Goal: Task Accomplishment & Management: Complete application form

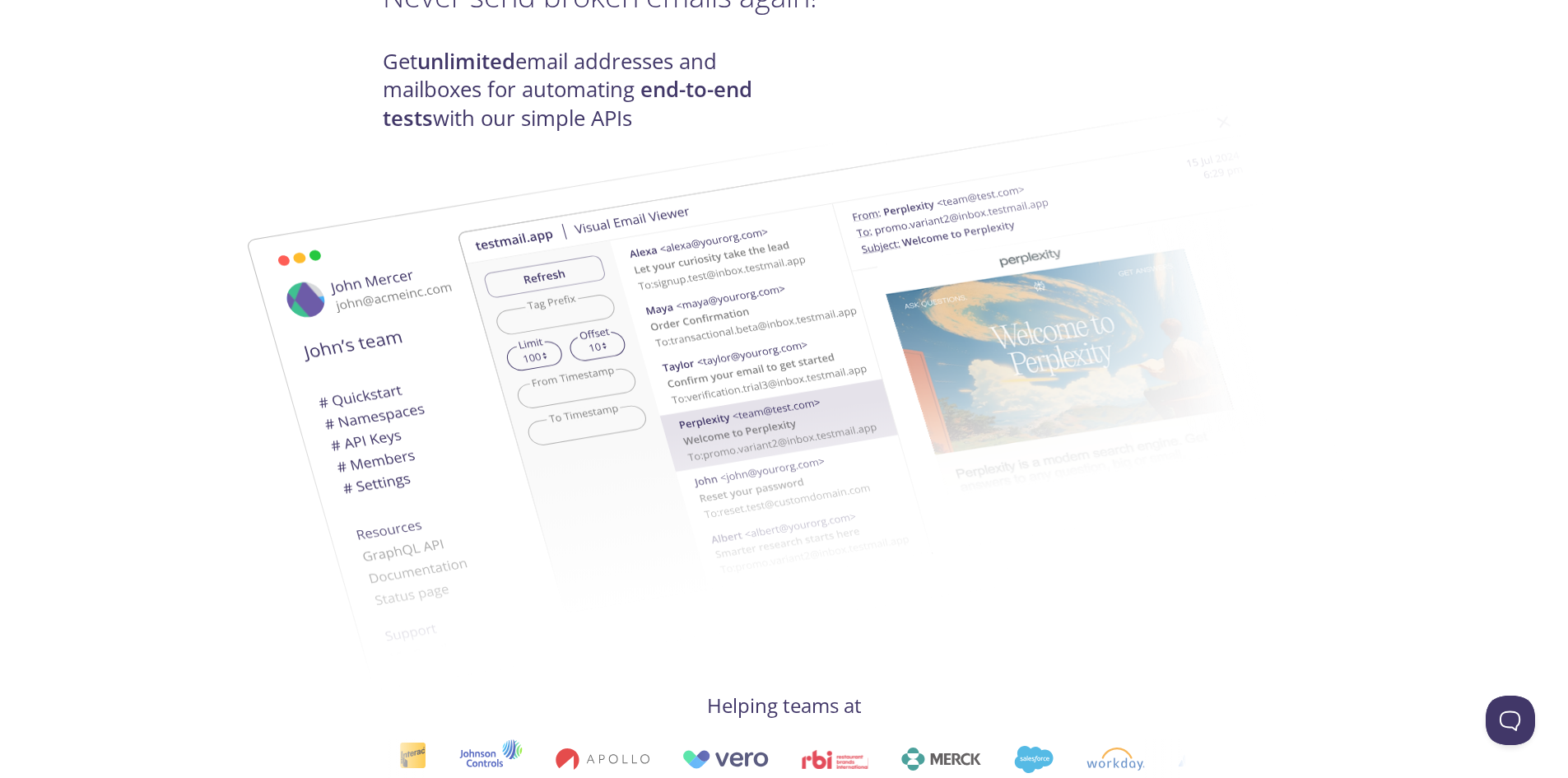
scroll to position [329, 0]
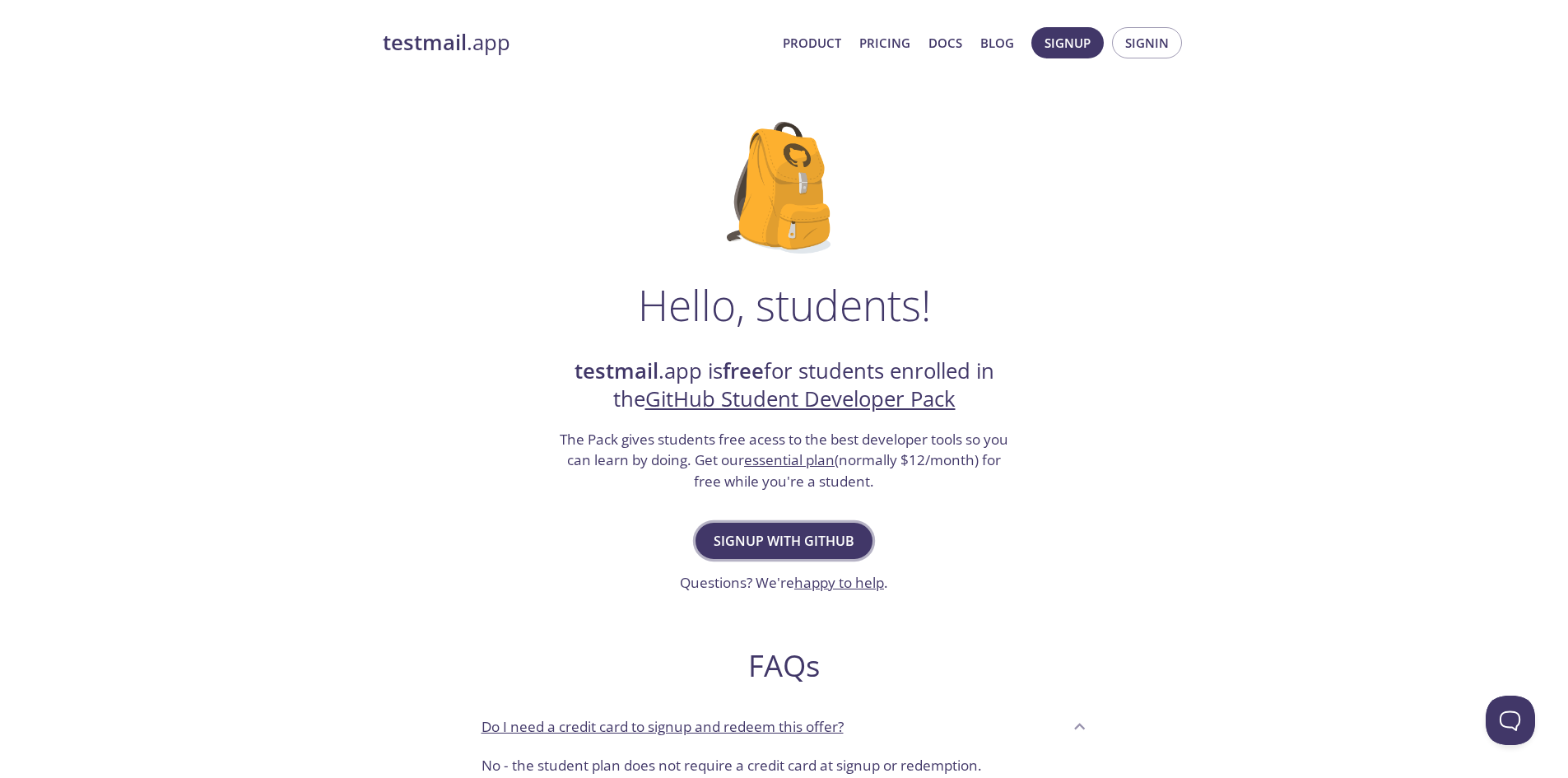
click at [821, 537] on span "Signup with GitHub" at bounding box center [784, 540] width 141 height 23
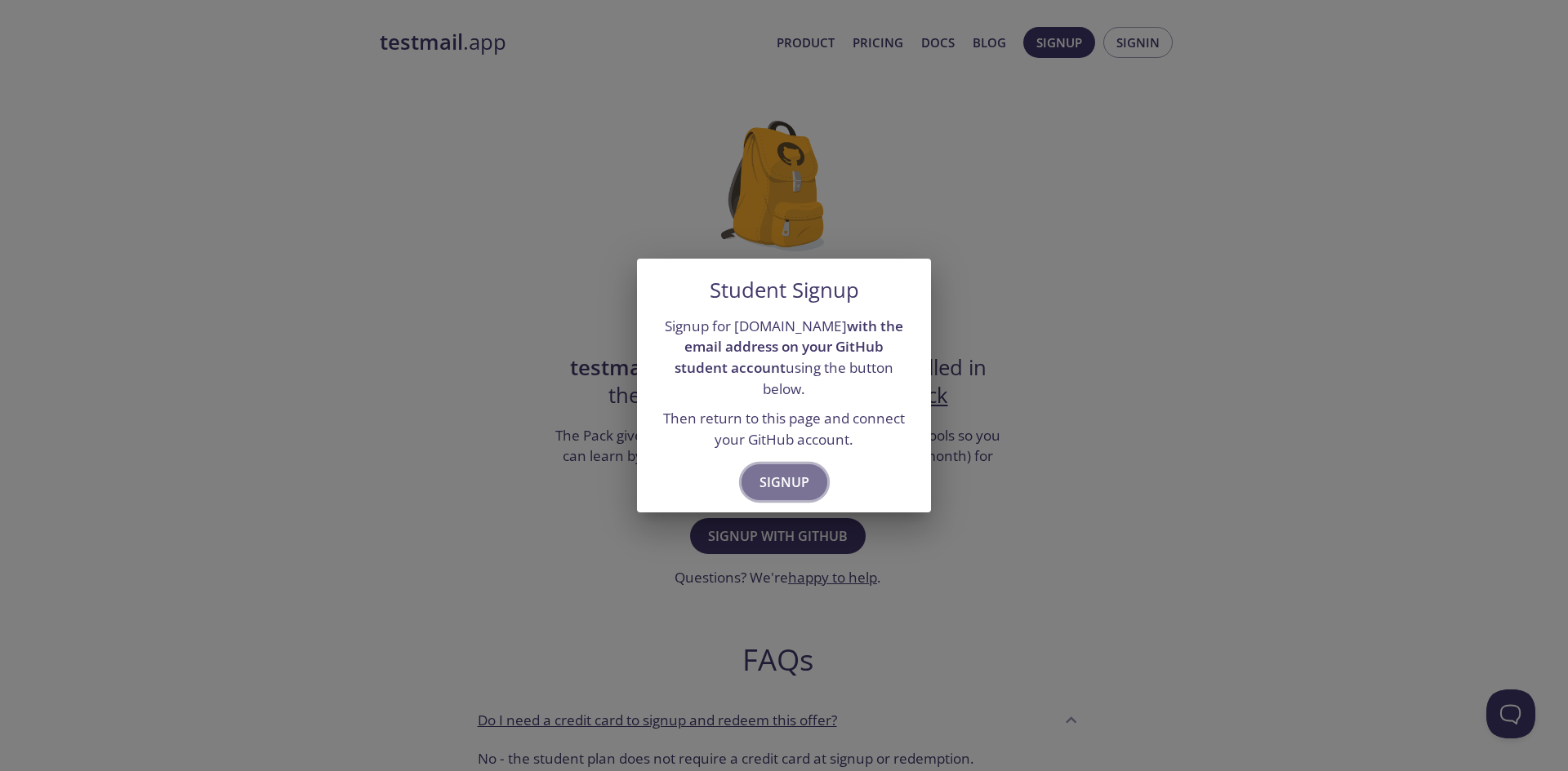
click at [800, 475] on span "Signup" at bounding box center [784, 481] width 50 height 23
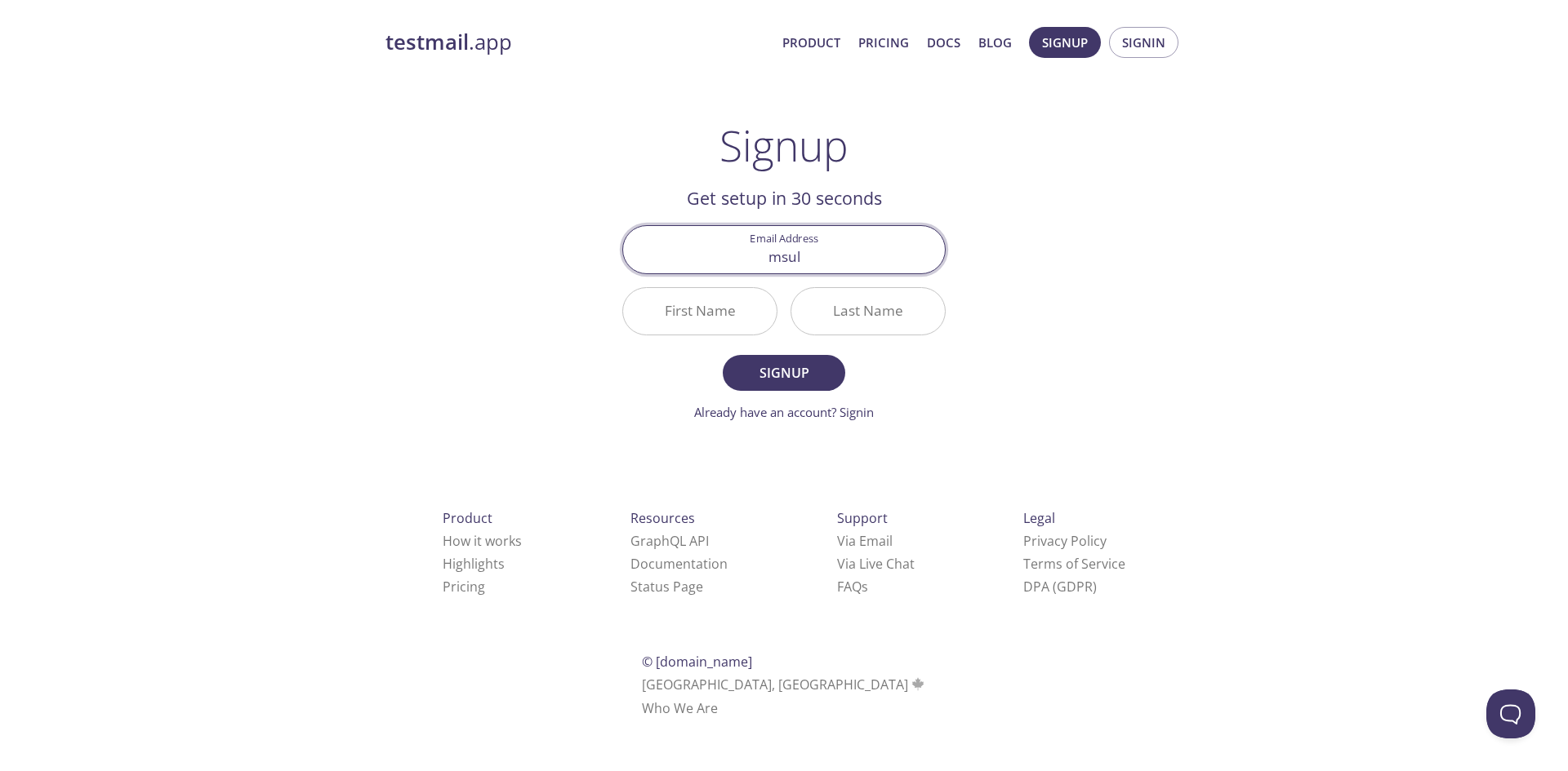
type input "msul"
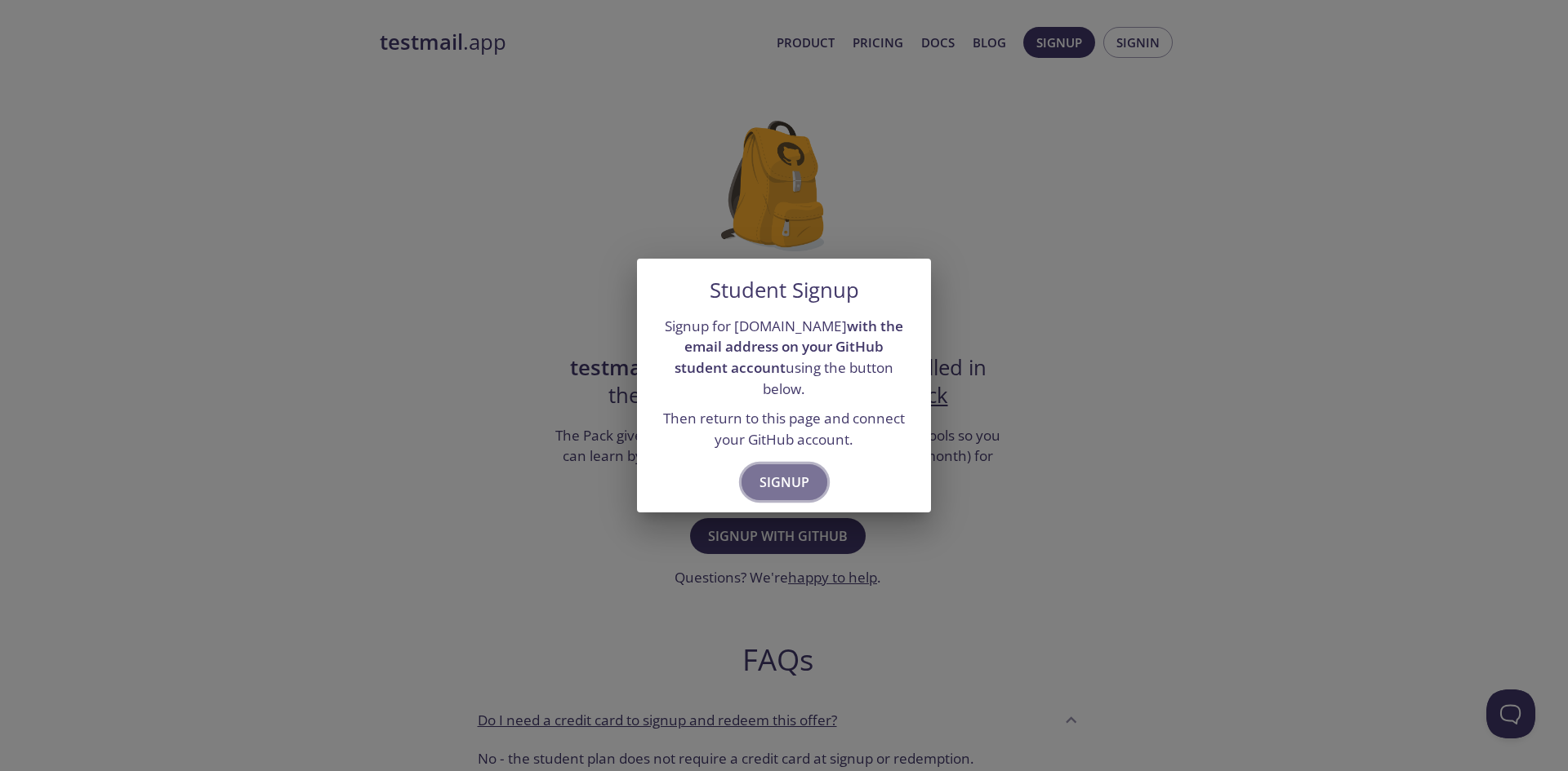
click at [800, 479] on span "Signup" at bounding box center [784, 481] width 50 height 23
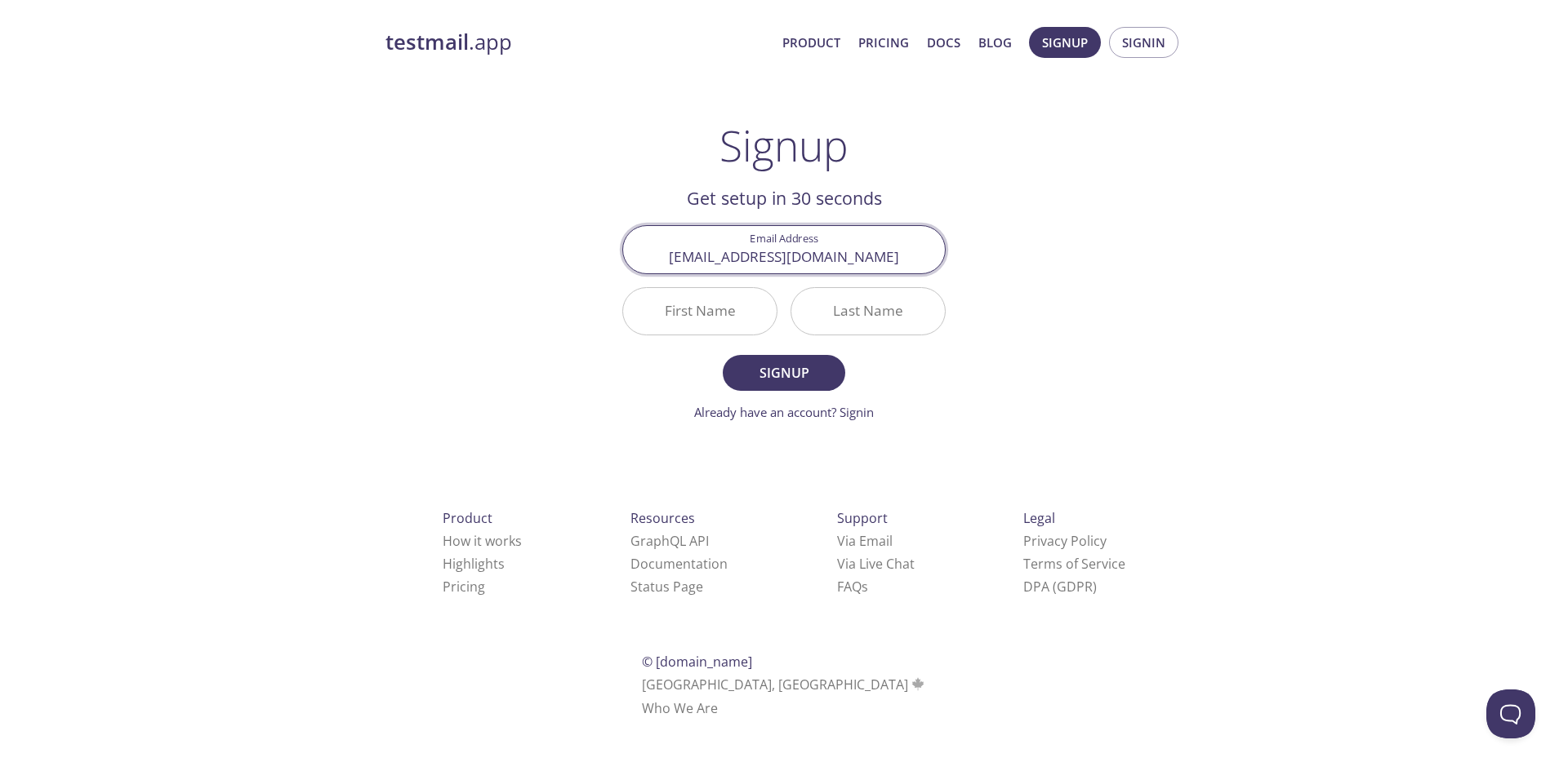
type input "msultankhalid@gmail.com"
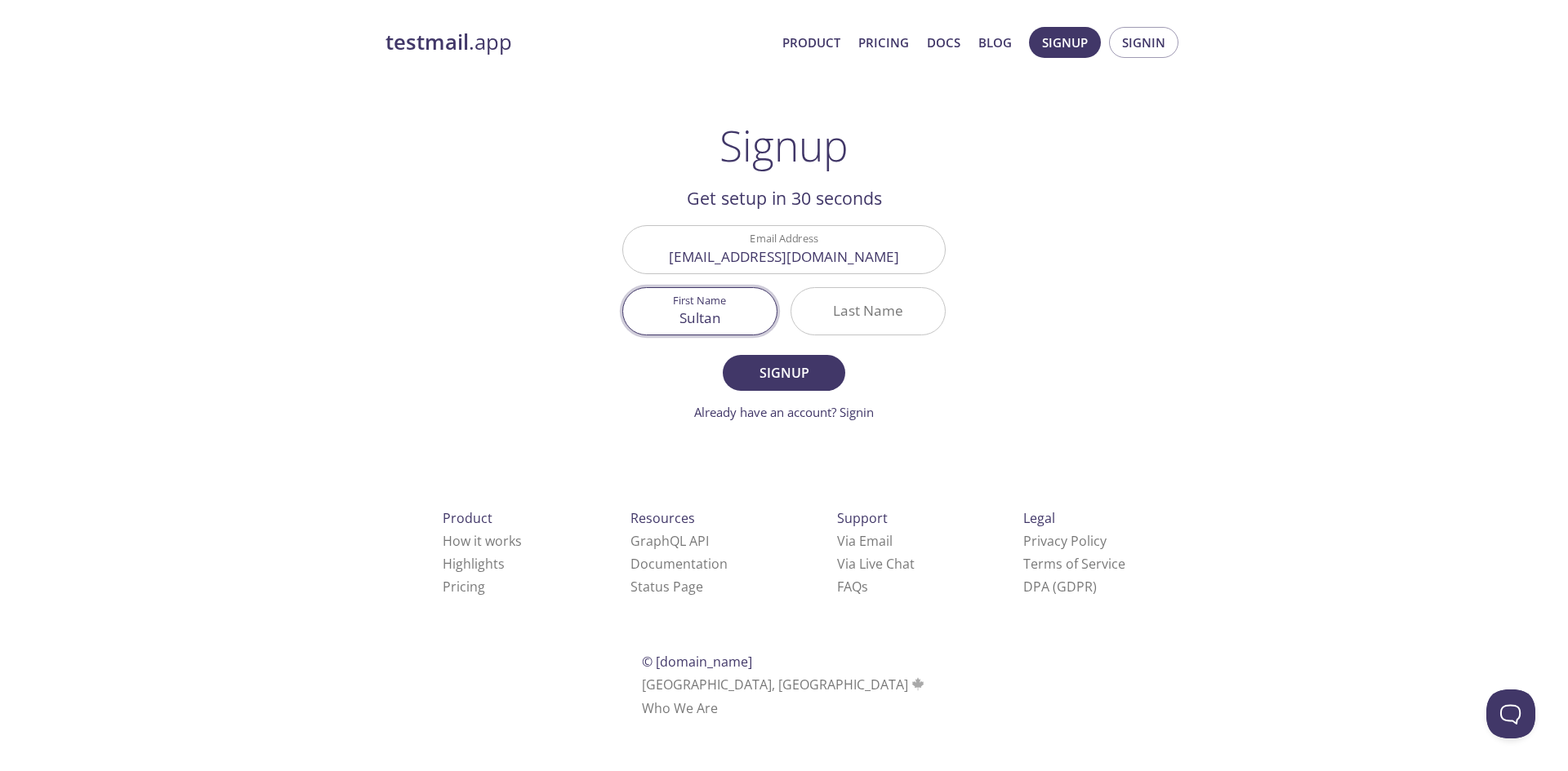
type input "Sultan"
type input "Khalid"
click at [722, 355] on button "Signup" at bounding box center [783, 372] width 123 height 36
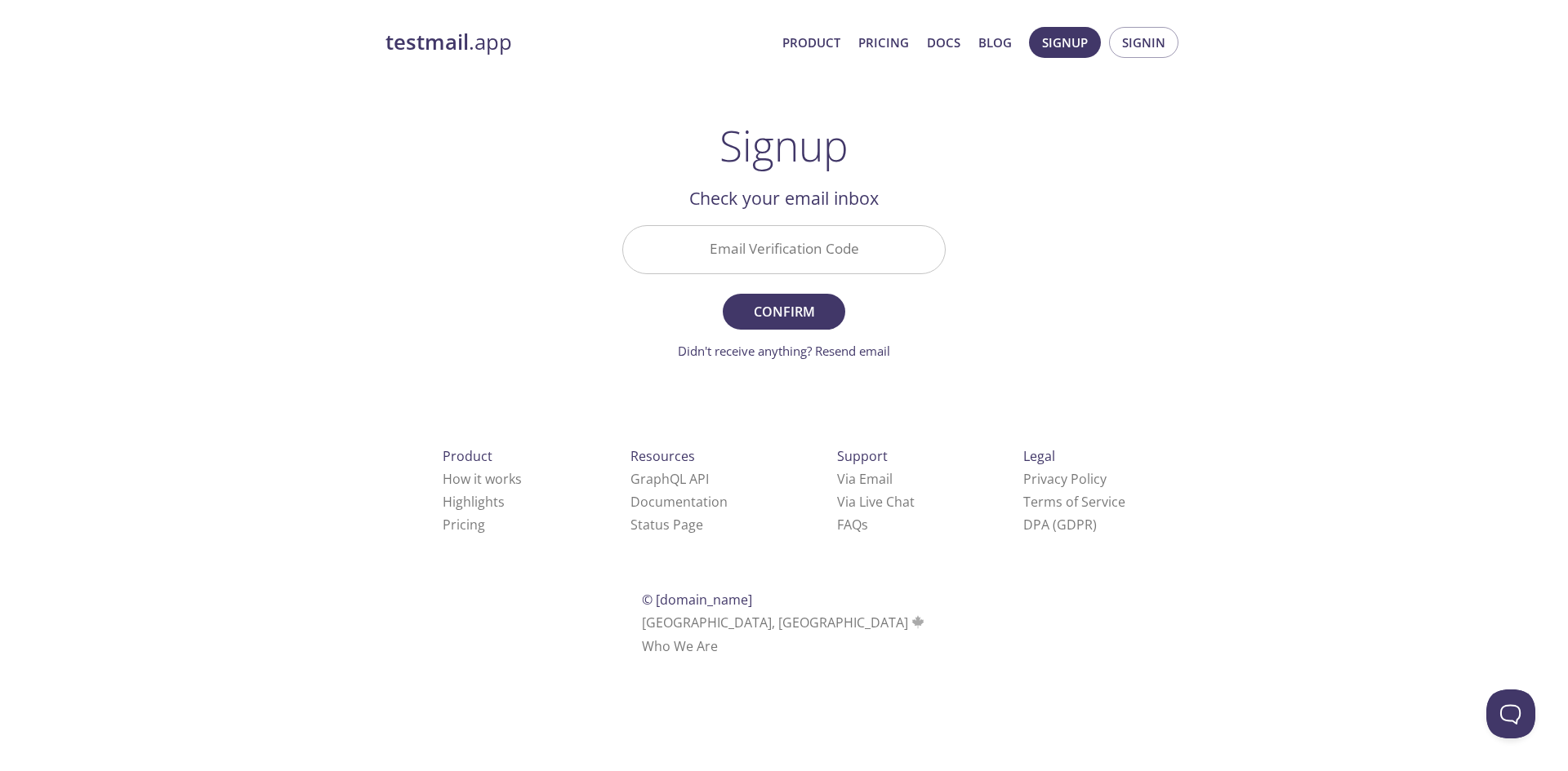
click at [711, 224] on div "Email Verification Code" at bounding box center [784, 249] width 336 height 61
click at [725, 253] on input "Email Verification Code" at bounding box center [783, 248] width 321 height 46
paste input "NDRA925"
type input "NDRA925"
click at [775, 305] on span "Confirm" at bounding box center [784, 311] width 86 height 23
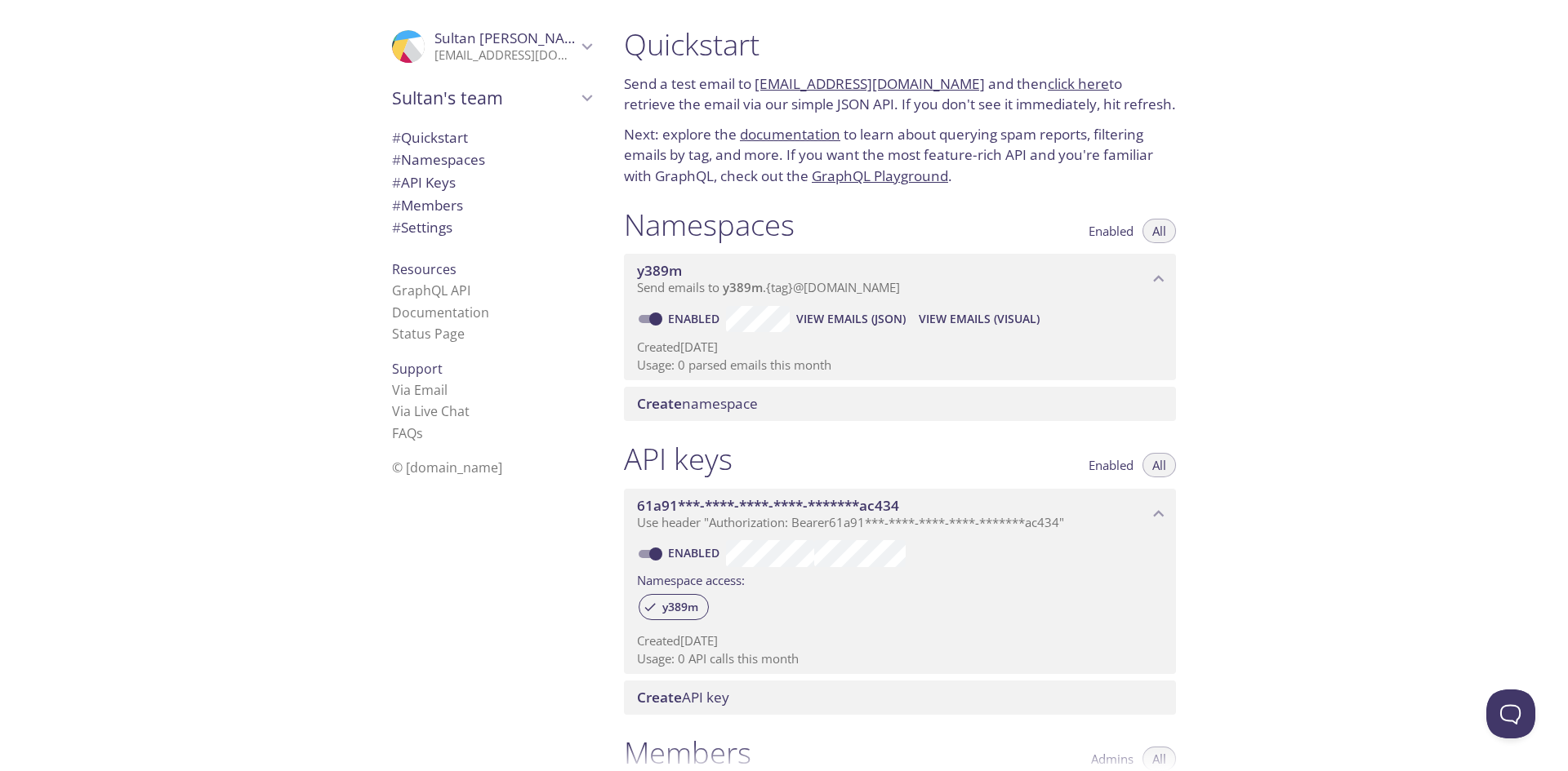
scroll to position [82, 0]
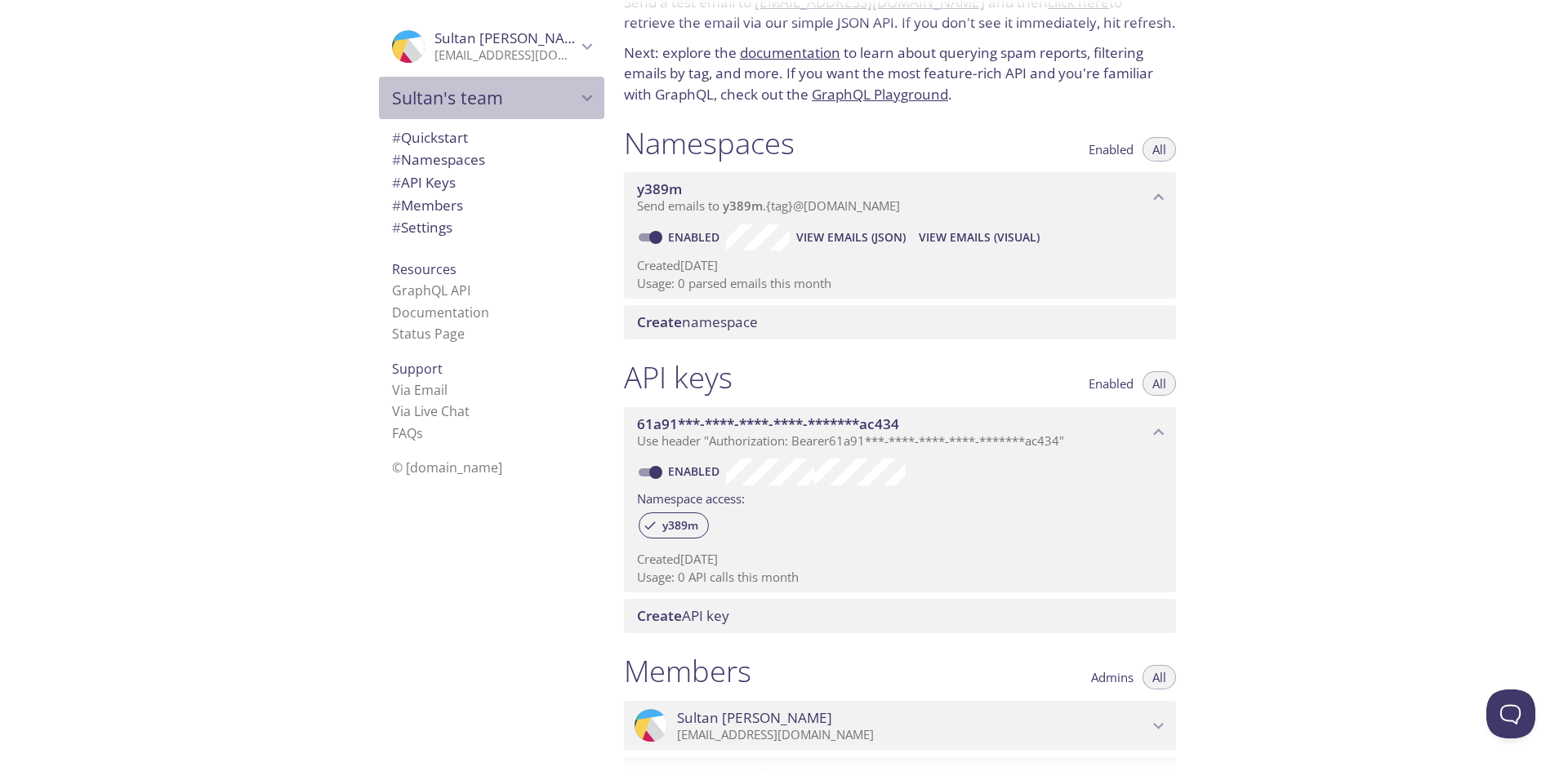
click at [529, 92] on span "Sultan's team" at bounding box center [484, 97] width 185 height 23
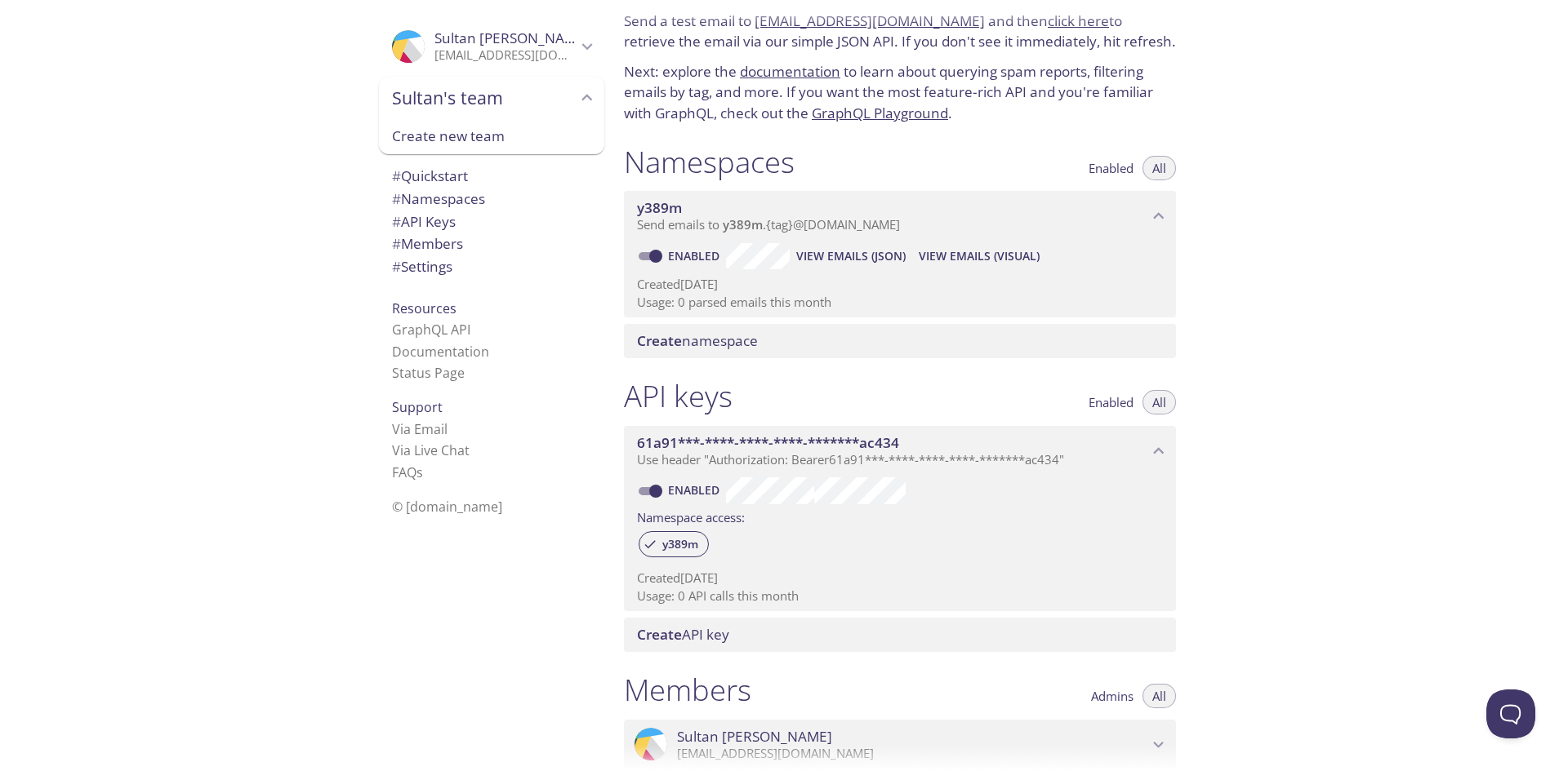
scroll to position [0, 0]
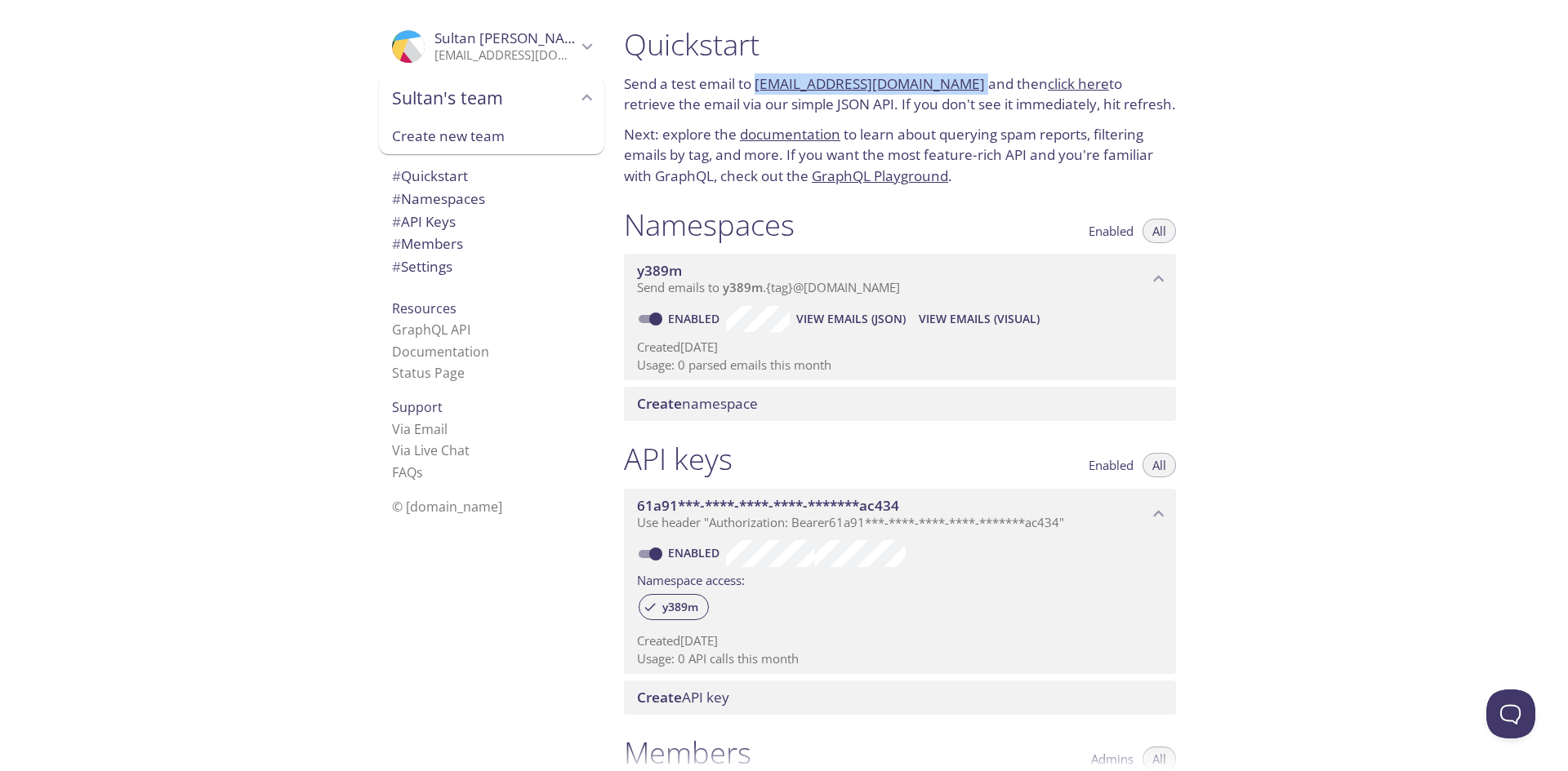
drag, startPoint x: 957, startPoint y: 81, endPoint x: 756, endPoint y: 73, distance: 201.2
click at [756, 74] on p "Send a test email to y389m.test@inbox.testmail.app and then click here to retri…" at bounding box center [900, 94] width 552 height 41
copy p "y389m.test@inbox.testmail.app"
click at [1047, 82] on link "click here" at bounding box center [1078, 83] width 61 height 19
